Goal: Task Accomplishment & Management: Manage account settings

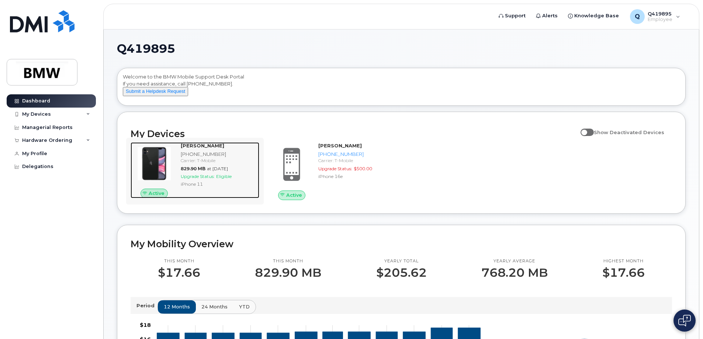
click at [196, 157] on div "Brandie Tortorelli 973-965-7970 Carrier: T-Mobile 829.90 MB at Jul 01, 2025 Upg…" at bounding box center [218, 170] width 81 height 56
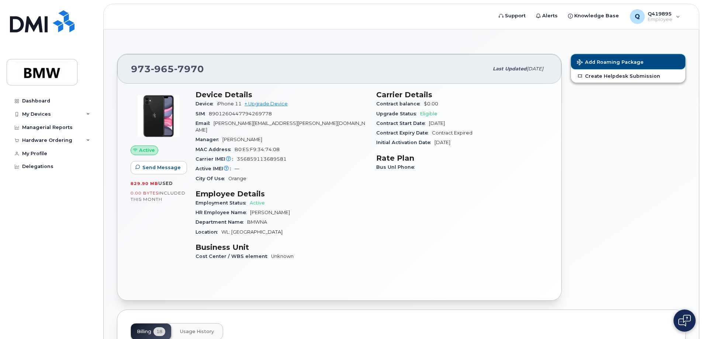
click at [603, 61] on span "Add Roaming Package" at bounding box center [610, 62] width 67 height 7
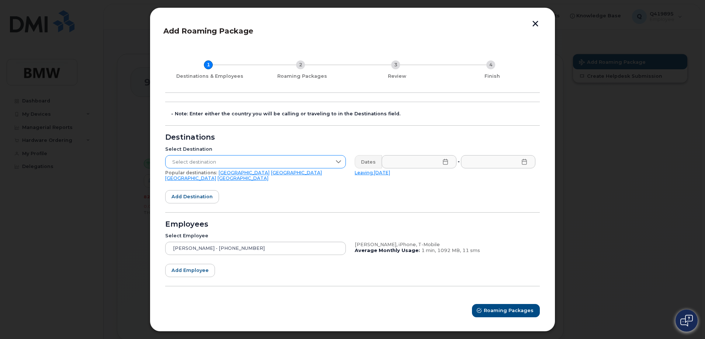
click at [337, 163] on icon at bounding box center [338, 161] width 5 height 3
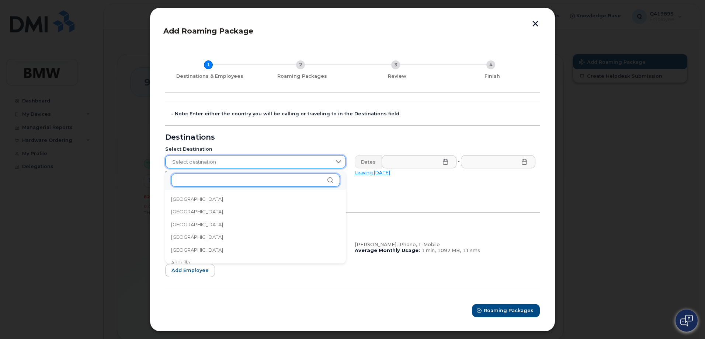
click at [299, 185] on input "text" at bounding box center [255, 180] width 169 height 13
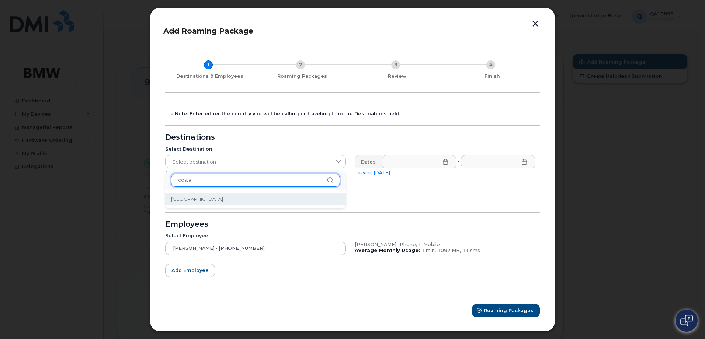
type input "costa"
click at [181, 194] on li "[GEOGRAPHIC_DATA]" at bounding box center [255, 199] width 181 height 13
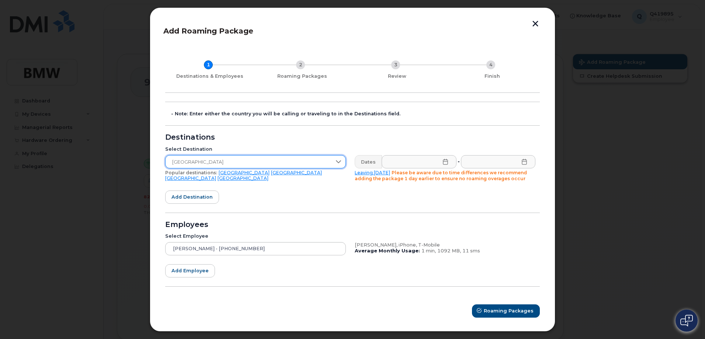
click at [443, 162] on icon at bounding box center [445, 162] width 6 height 6
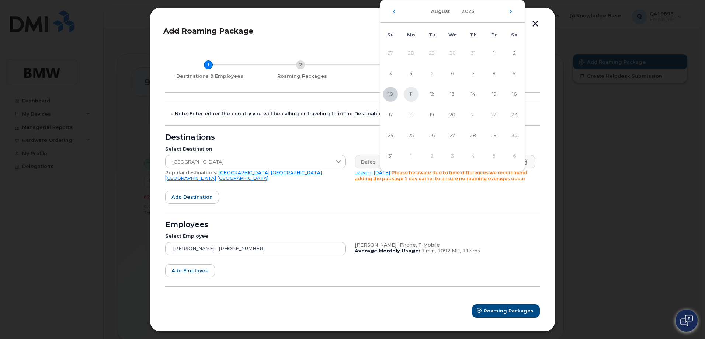
click at [413, 96] on span "11" at bounding box center [411, 94] width 15 height 15
type input "[DATE]"
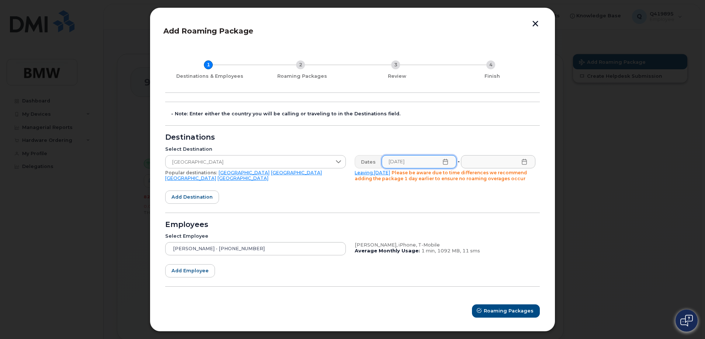
click at [524, 161] on icon at bounding box center [524, 162] width 5 height 6
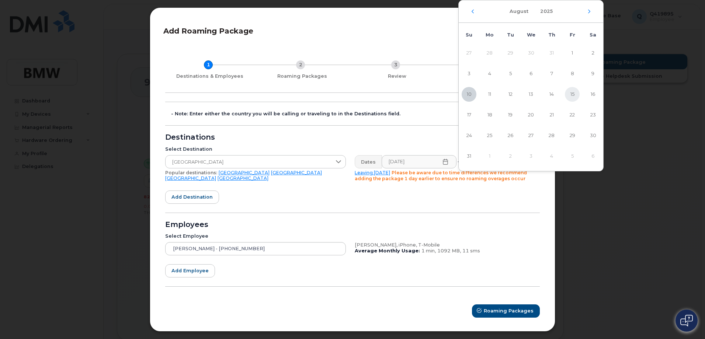
click at [573, 95] on span "15" at bounding box center [572, 94] width 15 height 15
type input "[DATE]"
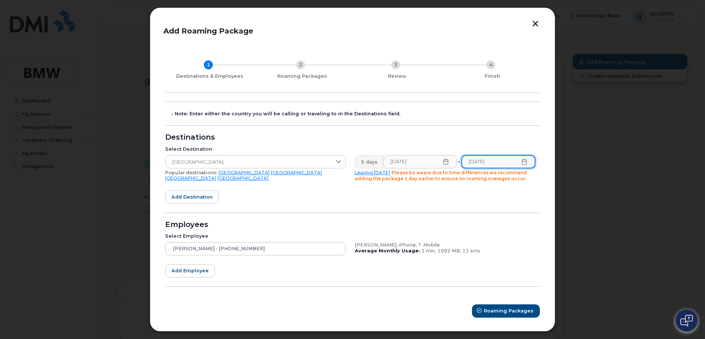
scroll to position [1, 0]
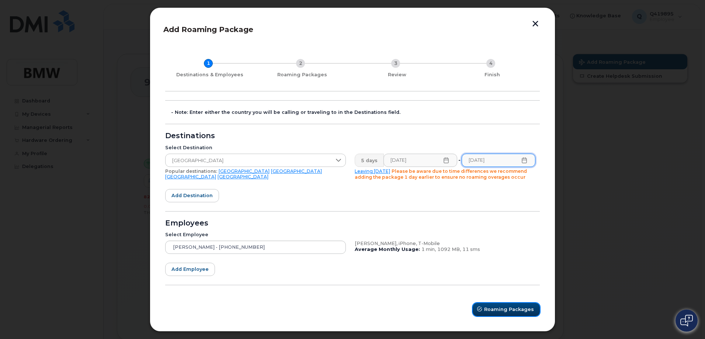
click at [511, 307] on span "Roaming Packages" at bounding box center [509, 309] width 50 height 7
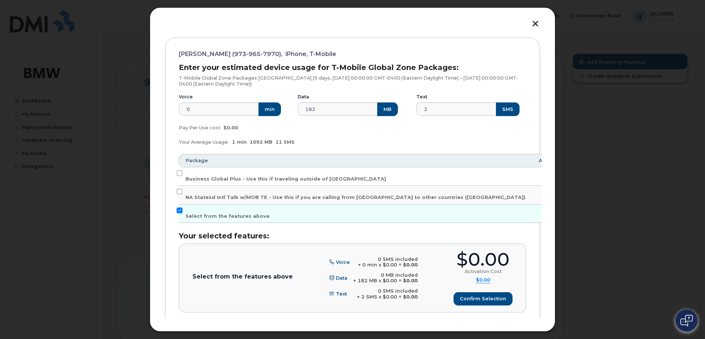
scroll to position [73, 0]
click at [180, 172] on input "Business Global Plus - Use this if traveling outside of [GEOGRAPHIC_DATA]" at bounding box center [180, 173] width 6 height 6
checkbox input "true"
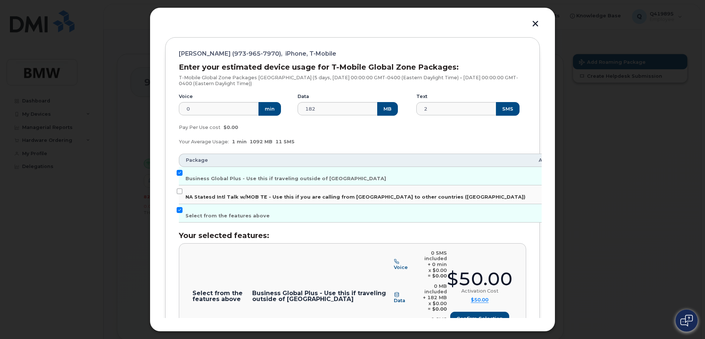
scroll to position [138, 0]
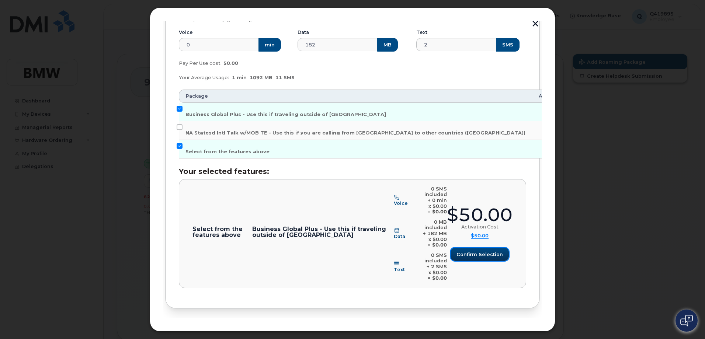
click at [477, 251] on span "Confirm selection" at bounding box center [479, 254] width 46 height 7
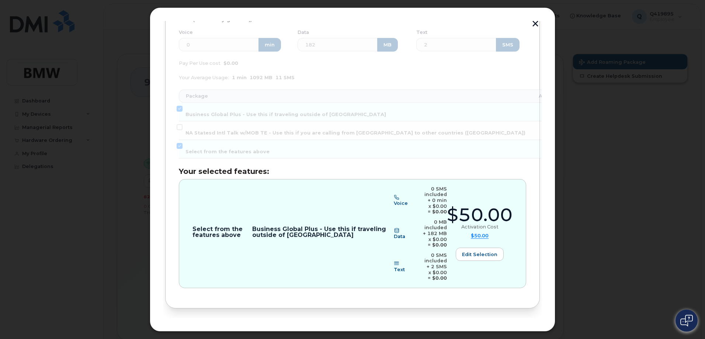
click at [518, 329] on span "Review" at bounding box center [519, 332] width 18 height 7
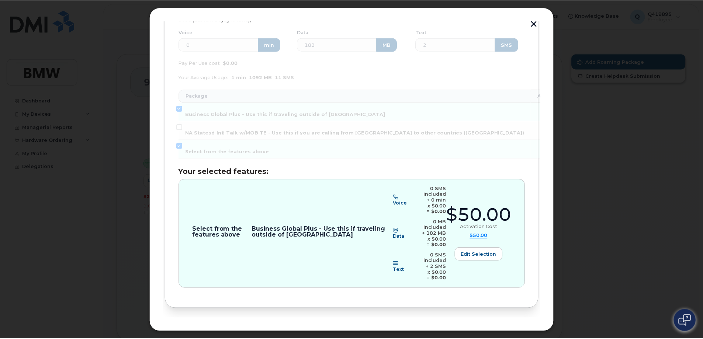
scroll to position [0, 0]
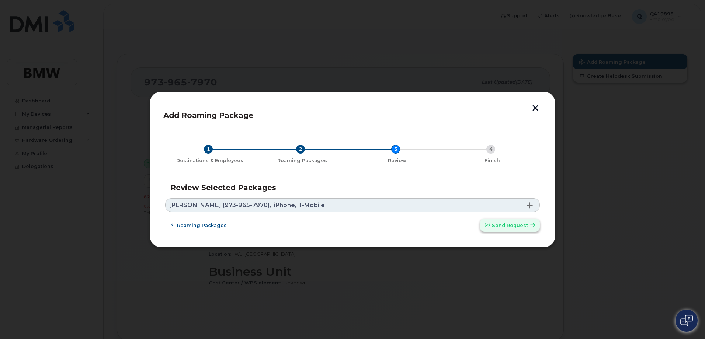
click at [527, 230] on button "Send request" at bounding box center [510, 225] width 60 height 13
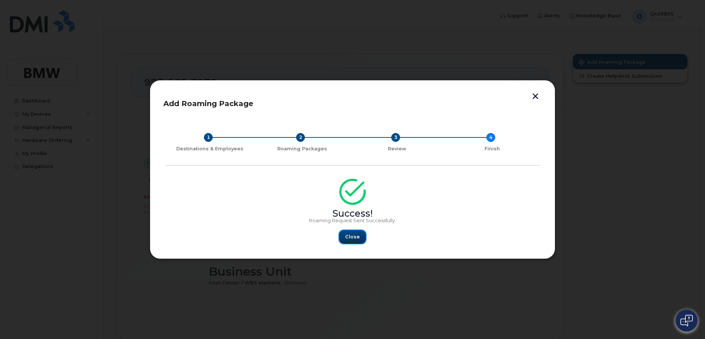
click at [359, 236] on span "Close" at bounding box center [352, 236] width 15 height 7
